Goal: Information Seeking & Learning: Learn about a topic

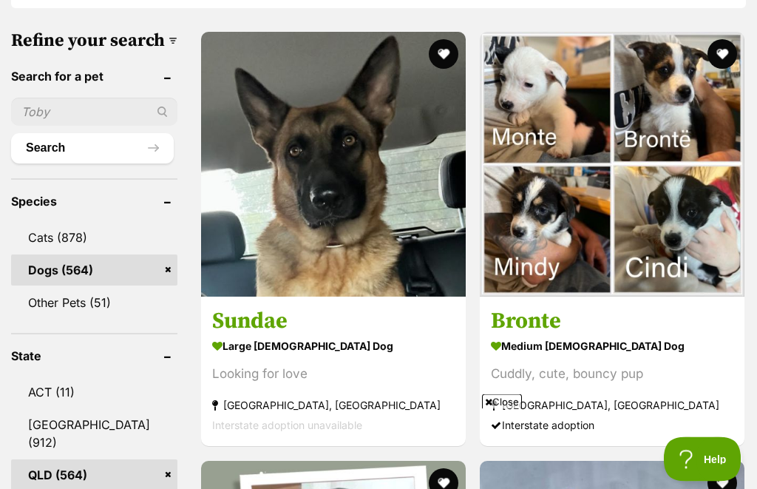
scroll to position [487, 0]
click at [227, 336] on strong "large female Dog" at bounding box center [333, 346] width 243 height 21
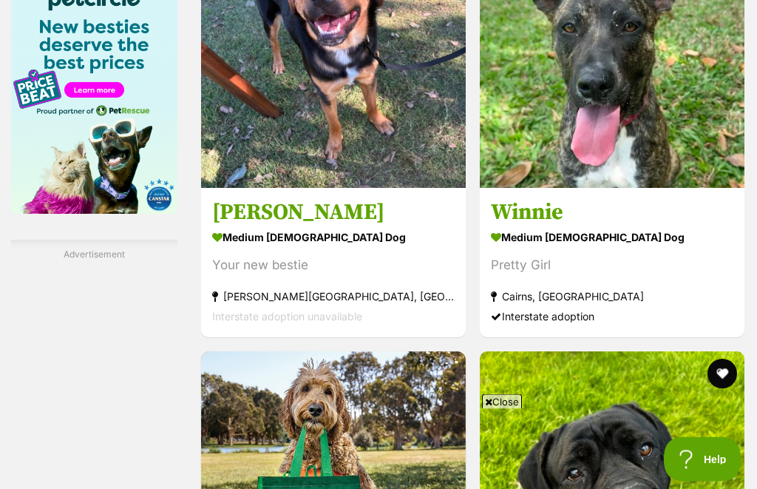
scroll to position [2452, 0]
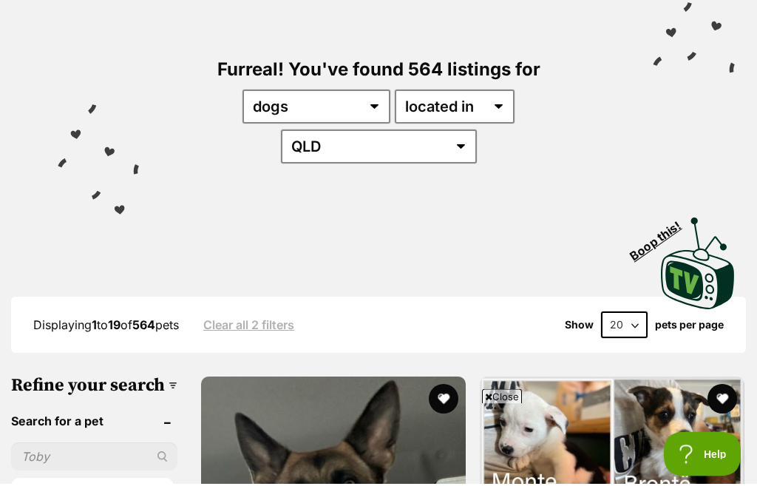
scroll to position [142, 0]
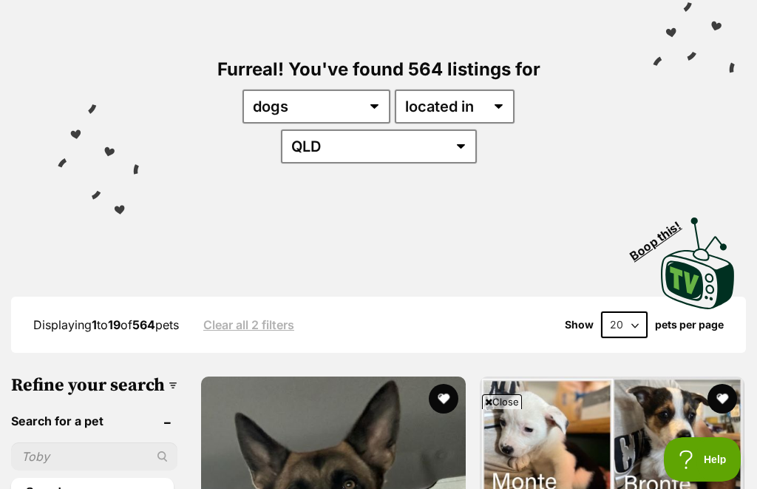
click at [627, 311] on select "20 40 60" at bounding box center [624, 324] width 47 height 27
select select "60"
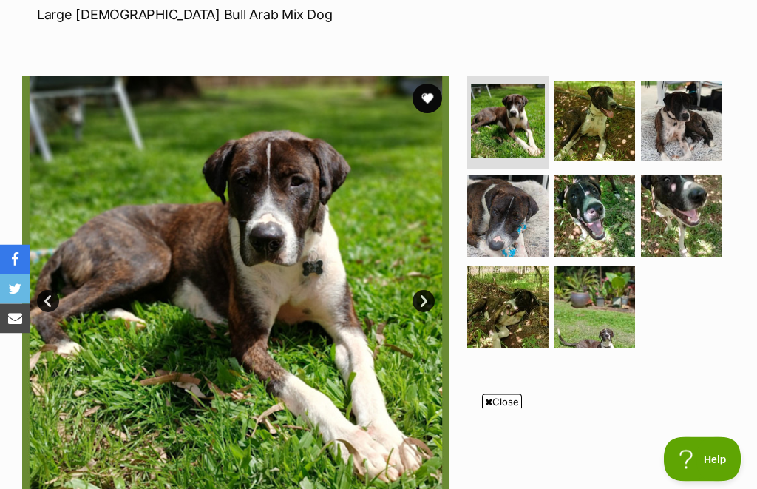
scroll to position [231, 0]
click at [520, 230] on img at bounding box center [507, 215] width 81 height 81
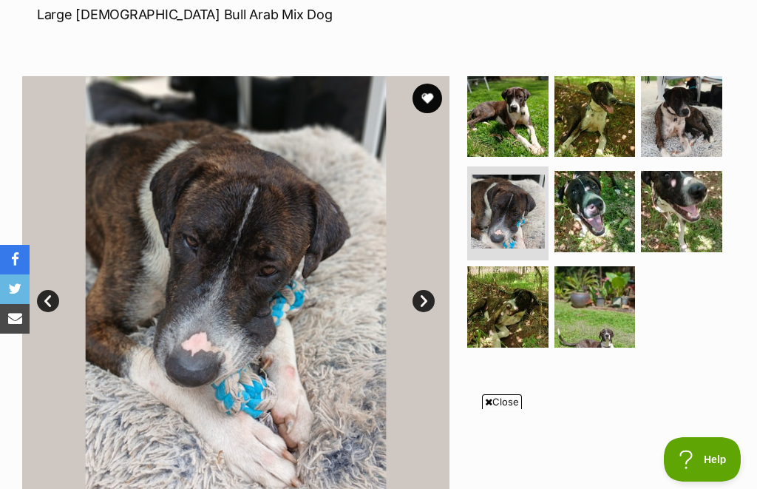
click at [606, 212] on img at bounding box center [595, 211] width 81 height 81
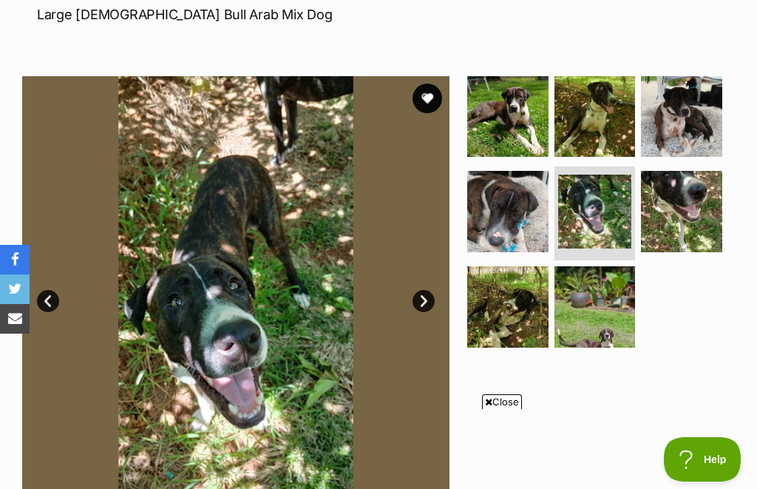
click at [699, 244] on img at bounding box center [681, 211] width 81 height 81
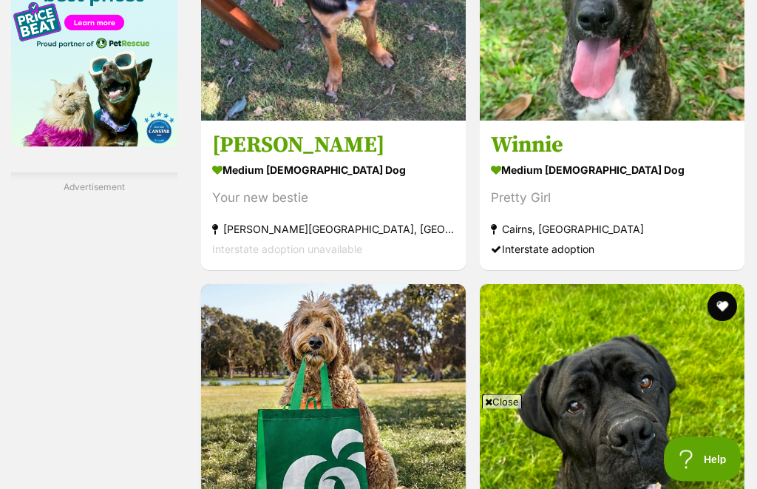
scroll to position [2518, 0]
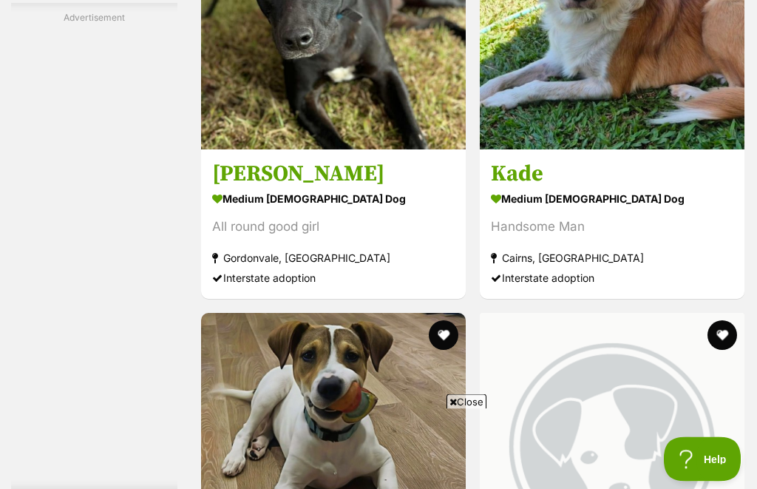
scroll to position [8628, 0]
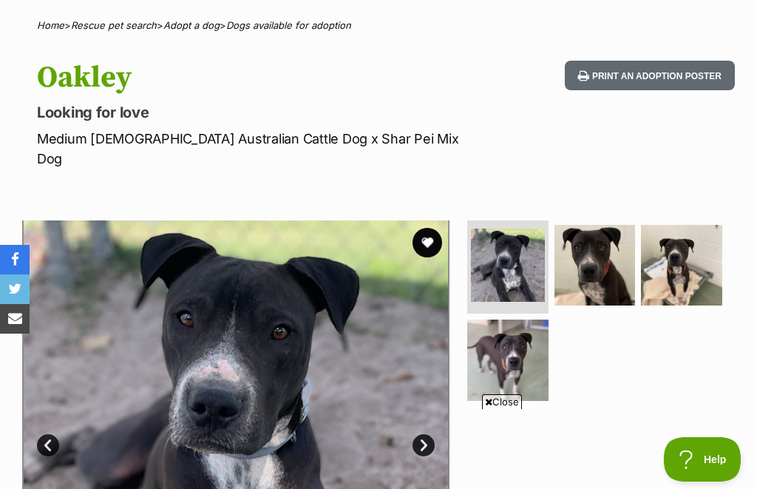
scroll to position [105, 0]
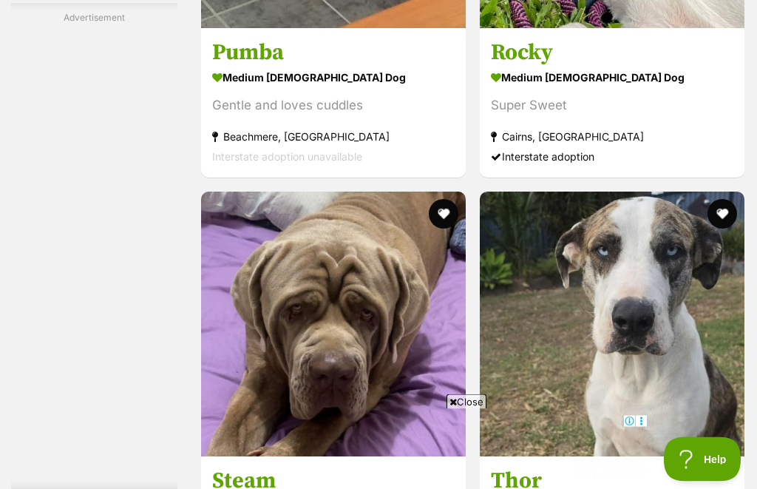
scroll to position [5447, 0]
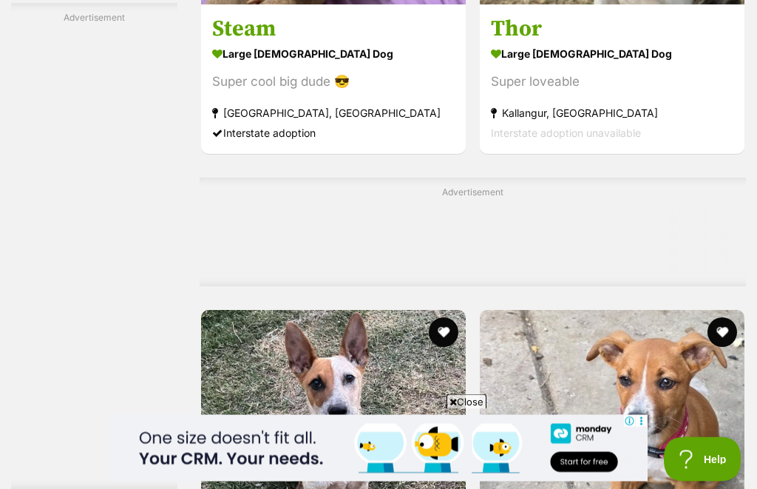
scroll to position [5899, 0]
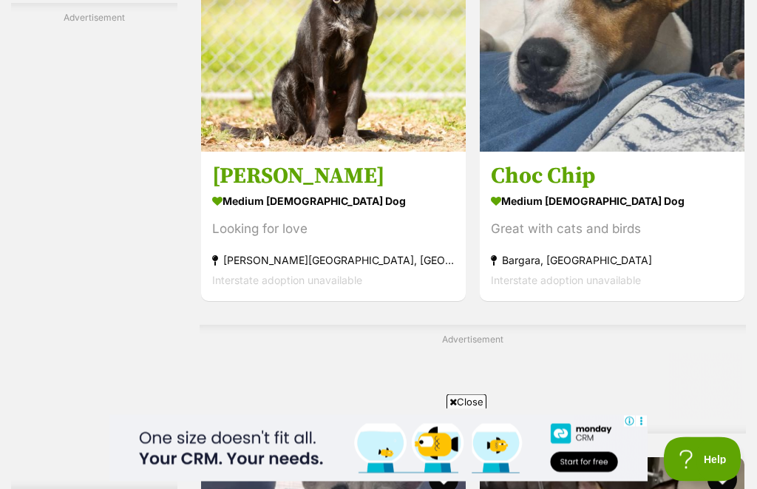
scroll to position [7179, 0]
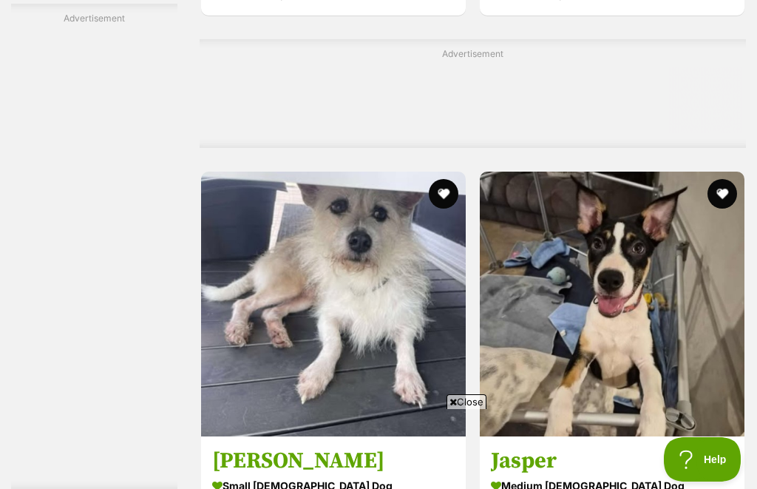
scroll to position [0, 0]
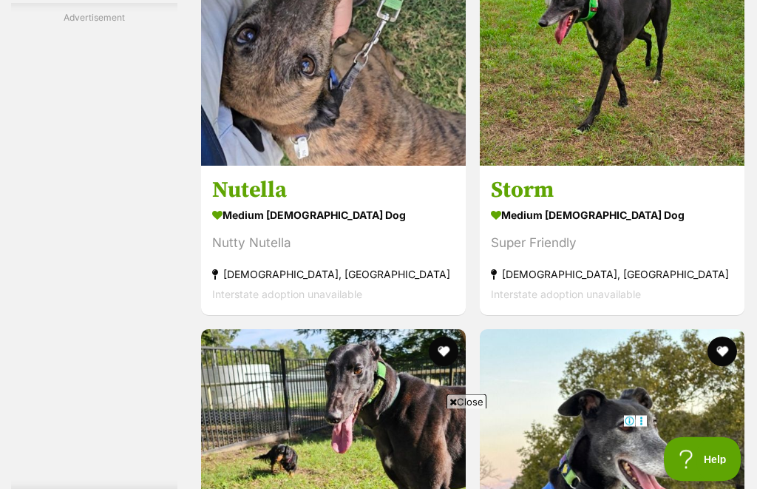
scroll to position [8167, 0]
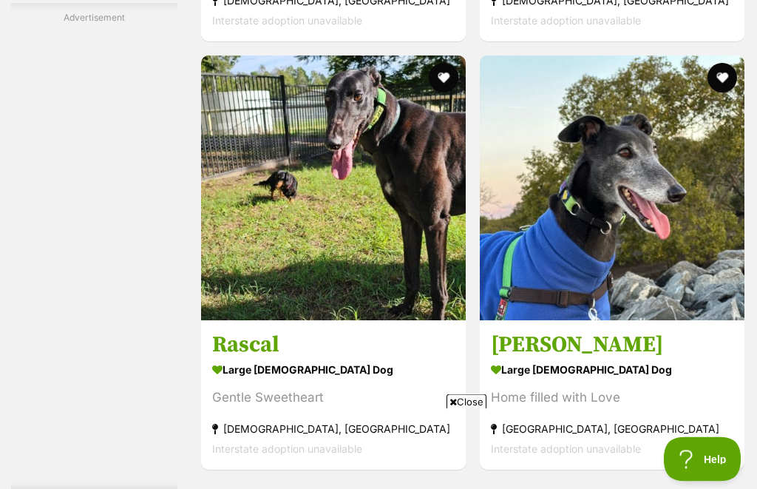
scroll to position [8438, 0]
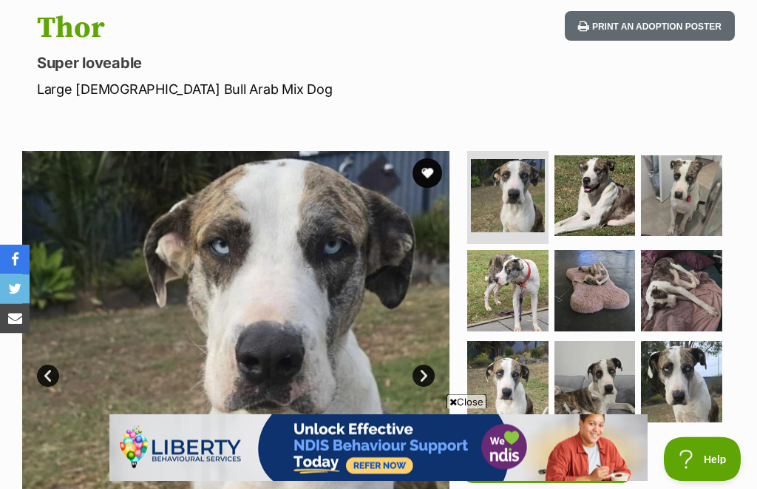
scroll to position [189, 0]
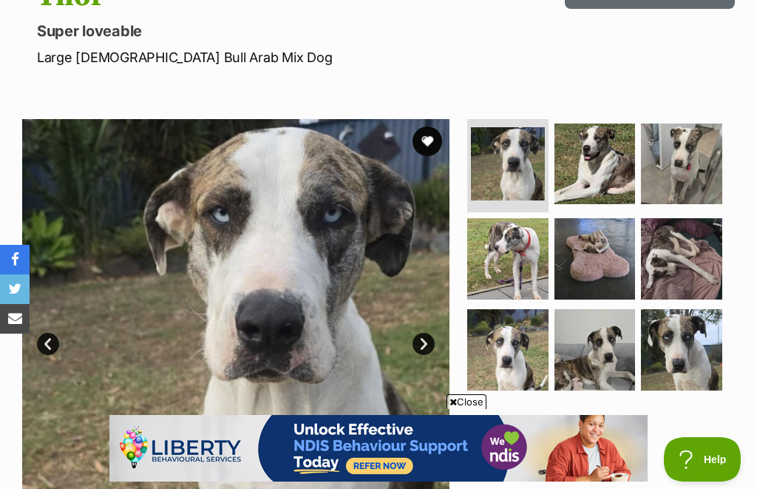
click at [431, 347] on link "Next" at bounding box center [424, 344] width 22 height 22
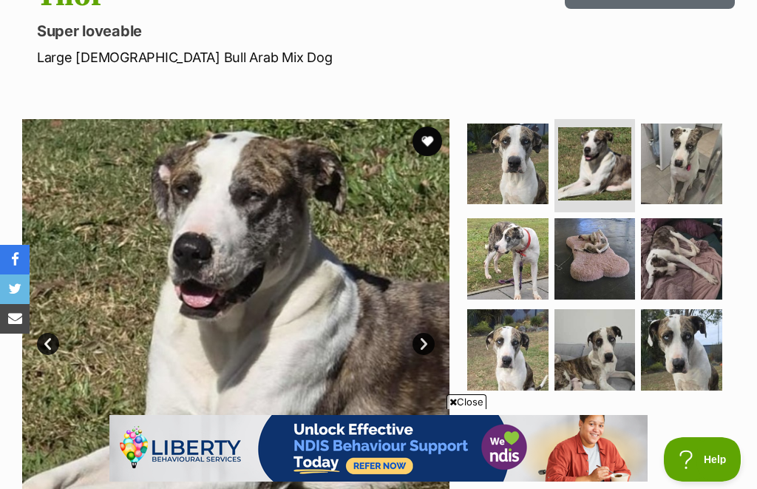
click at [433, 342] on link "Next" at bounding box center [424, 344] width 22 height 22
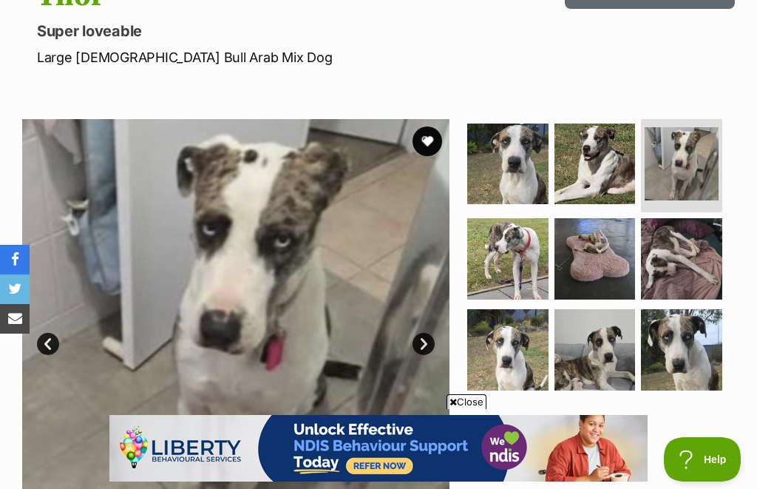
click at [435, 340] on link "Next" at bounding box center [424, 344] width 22 height 22
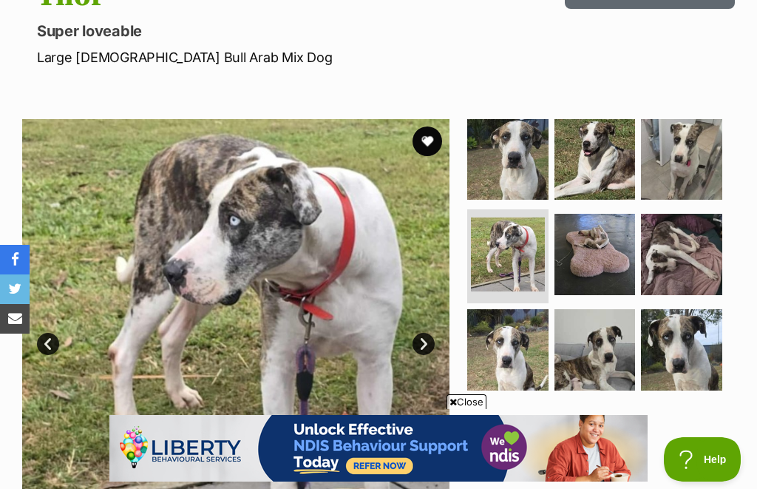
click at [441, 341] on img at bounding box center [235, 332] width 427 height 427
click at [430, 342] on link "Next" at bounding box center [424, 344] width 22 height 22
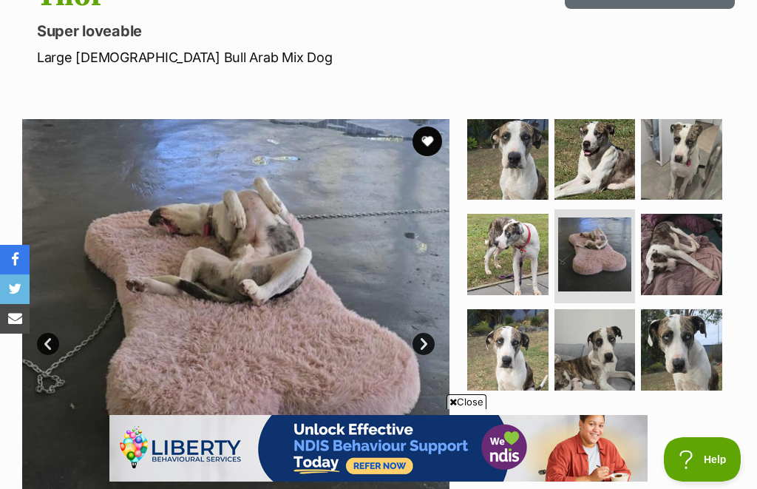
click at [429, 338] on link "Next" at bounding box center [424, 344] width 22 height 22
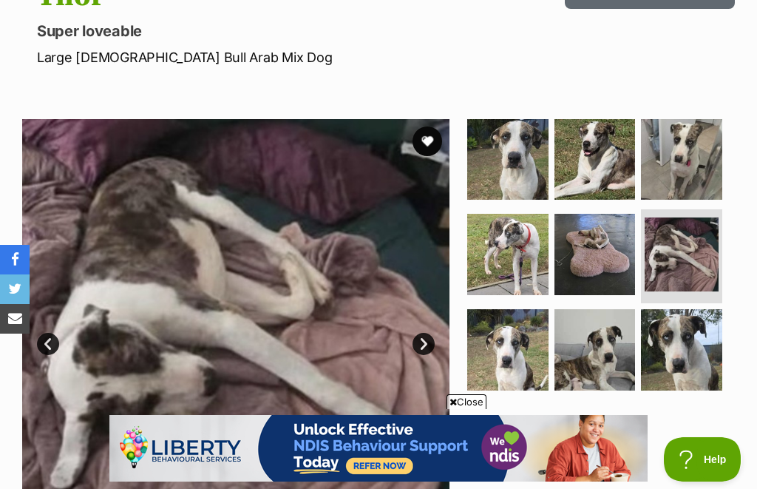
click at [431, 342] on link "Next" at bounding box center [424, 344] width 22 height 22
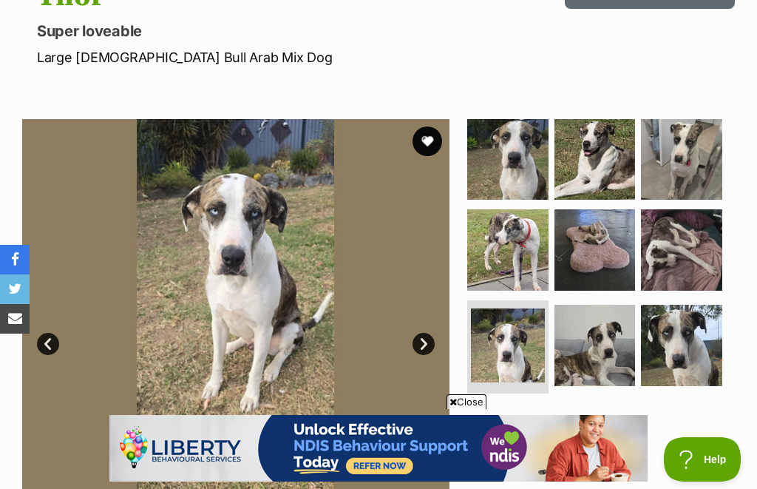
click at [428, 340] on link "Next" at bounding box center [424, 344] width 22 height 22
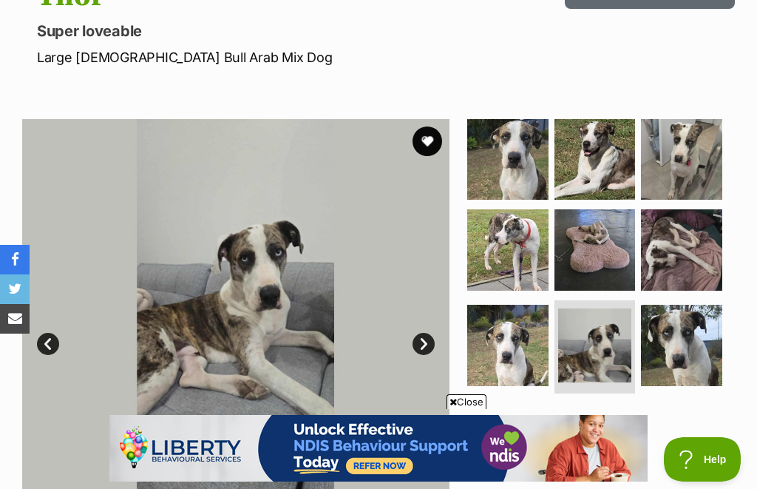
click at [436, 335] on img at bounding box center [235, 332] width 427 height 427
click at [432, 341] on link "Next" at bounding box center [424, 344] width 22 height 22
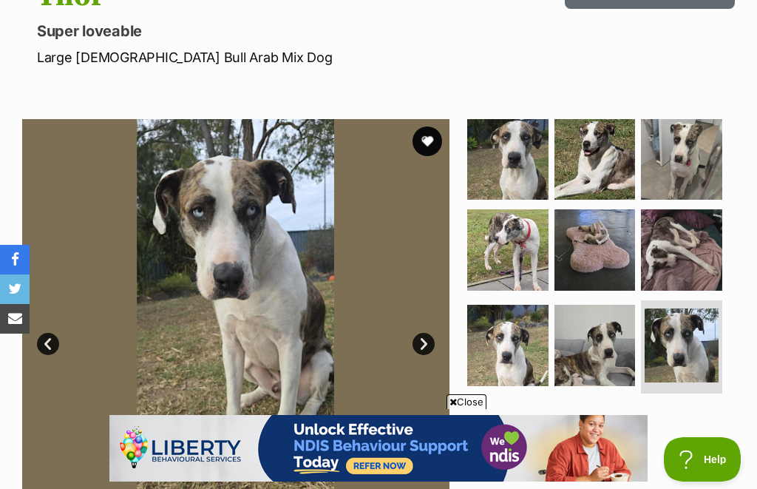
click at [430, 341] on link "Next" at bounding box center [424, 344] width 22 height 22
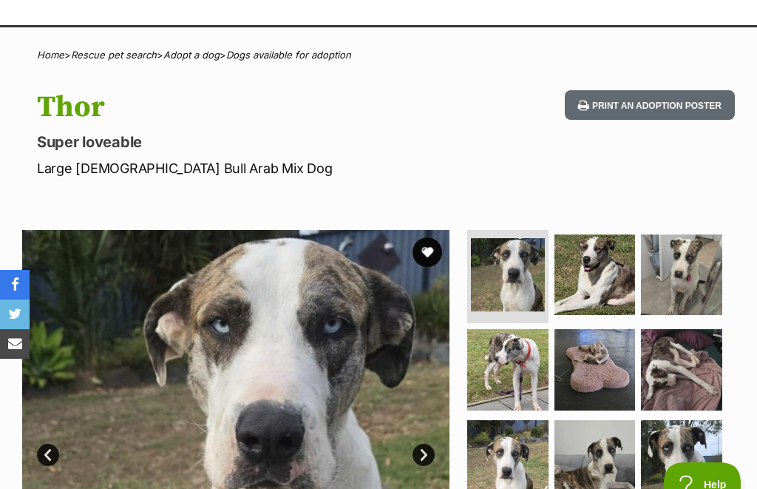
scroll to position [0, 0]
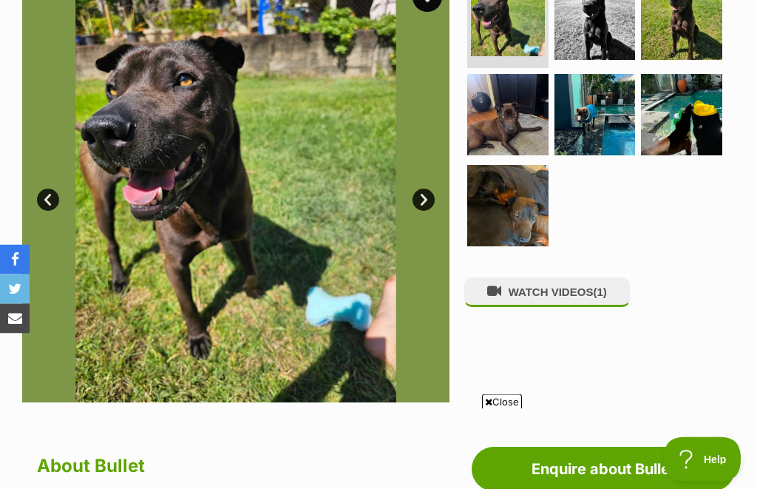
scroll to position [323, 0]
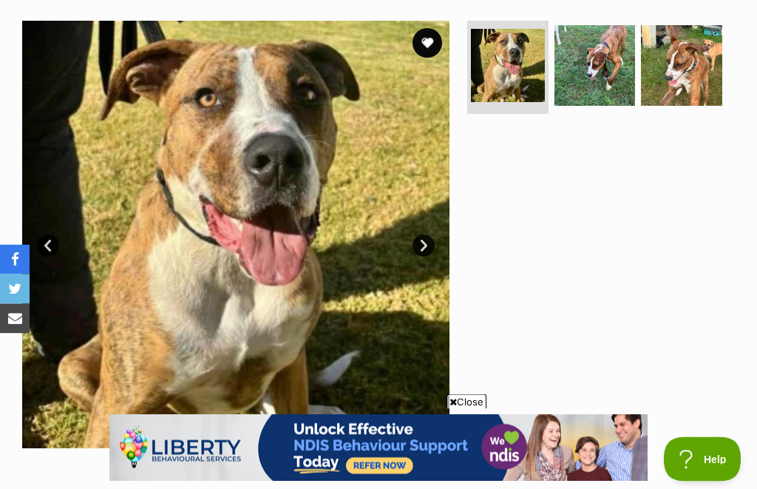
scroll to position [273, 0]
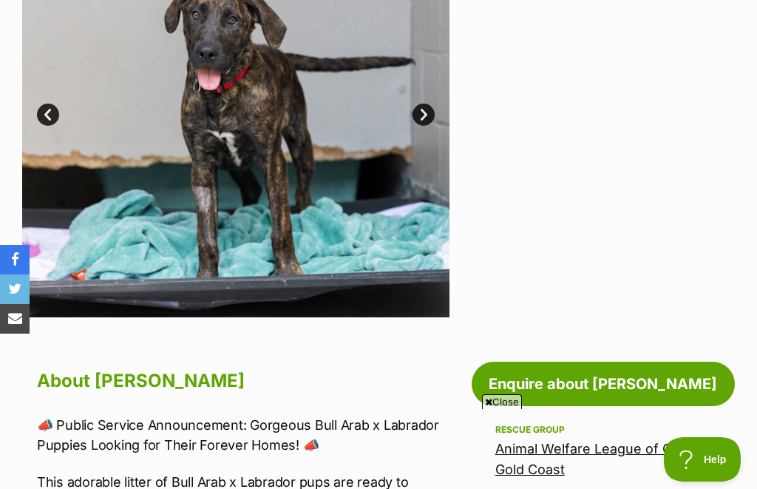
scroll to position [411, 0]
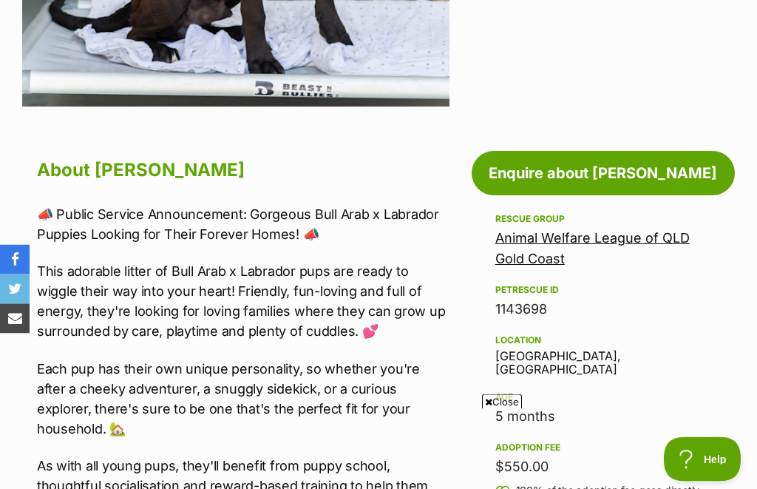
scroll to position [615, 0]
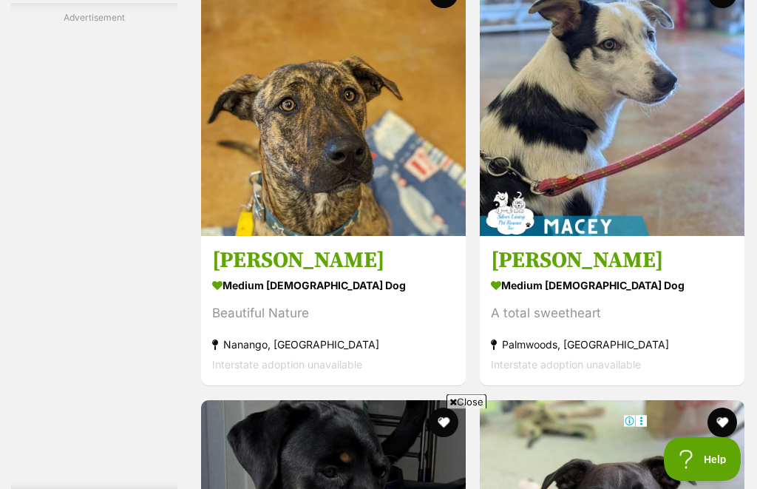
scroll to position [3542, 0]
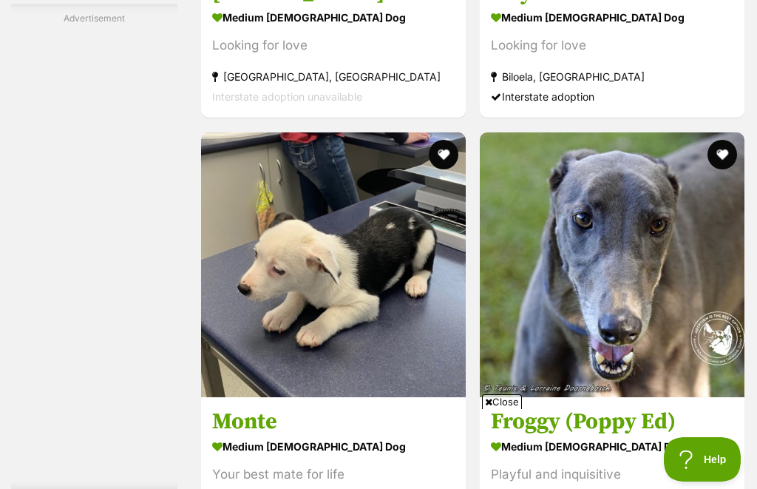
scroll to position [5233, 0]
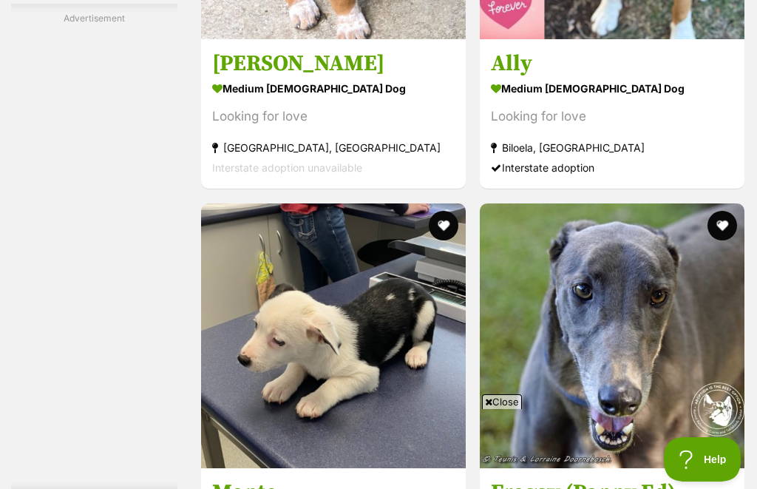
scroll to position [5170, 0]
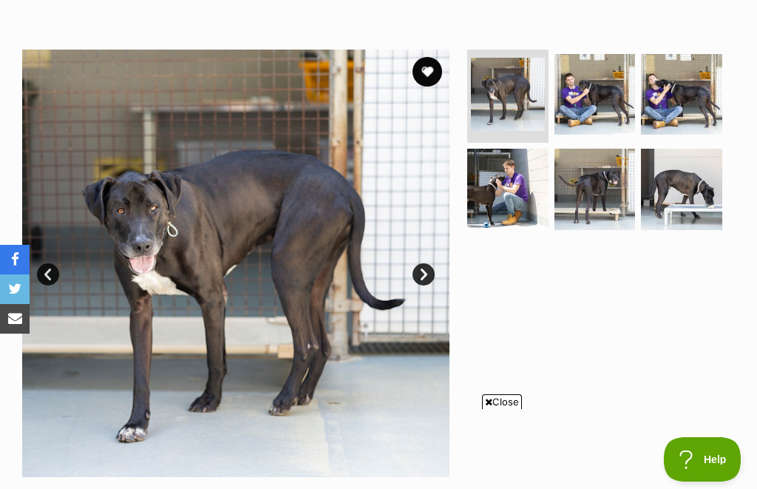
scroll to position [257, 0]
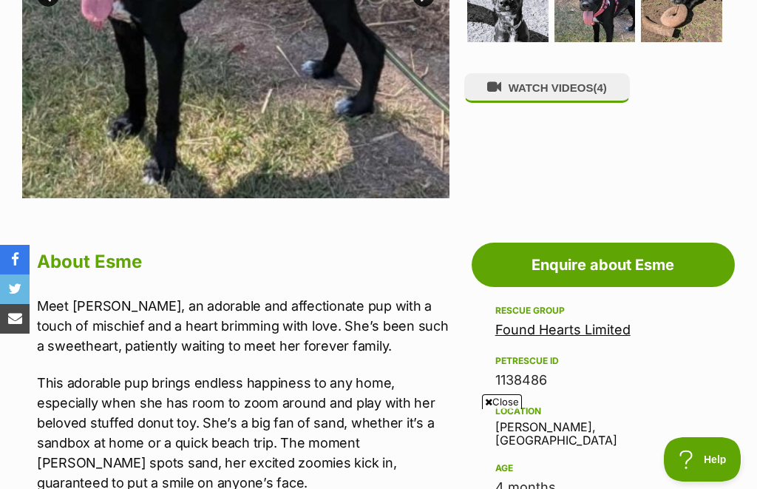
scroll to position [525, 0]
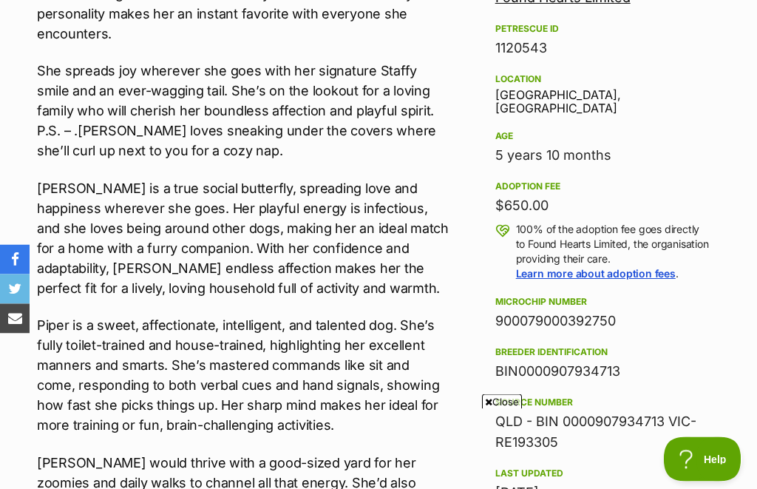
scroll to position [889, 0]
